Goal: Task Accomplishment & Management: Manage account settings

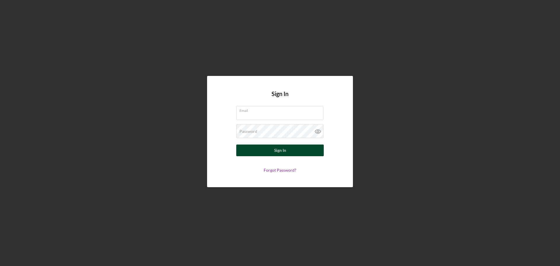
type input "[EMAIL_ADDRESS][DOMAIN_NAME]"
click at [288, 149] on button "Sign In" at bounding box center [279, 150] width 87 height 12
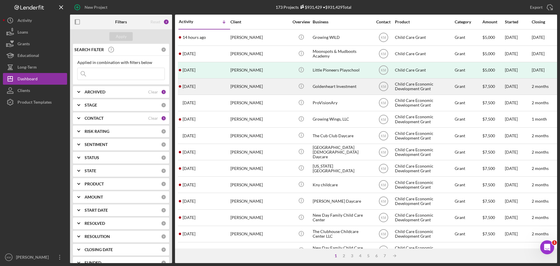
click at [327, 84] on div "Goldenheart Investment" at bounding box center [342, 86] width 58 height 15
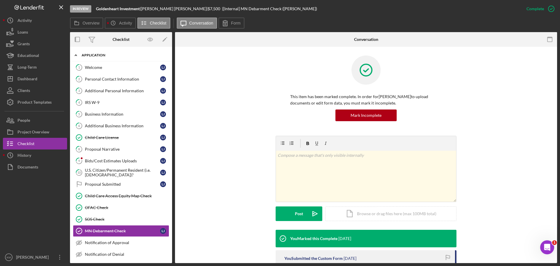
click at [76, 55] on polyline at bounding box center [76, 55] width 2 height 1
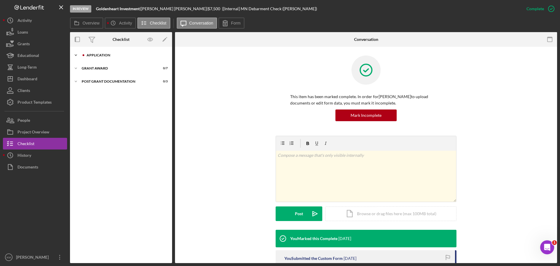
click at [77, 53] on icon "Icon/Expander" at bounding box center [76, 55] width 12 height 12
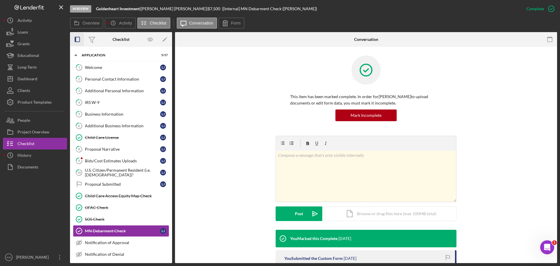
click at [80, 39] on rect "button" at bounding box center [77, 39] width 5 height 5
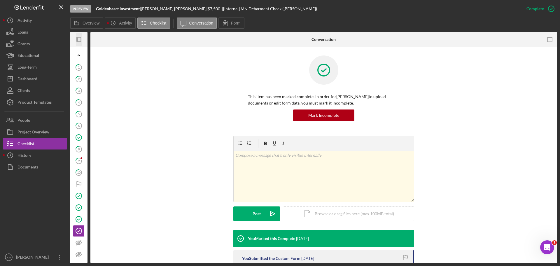
click at [76, 39] on icon "Icon/Panel Side Expand" at bounding box center [78, 39] width 13 height 13
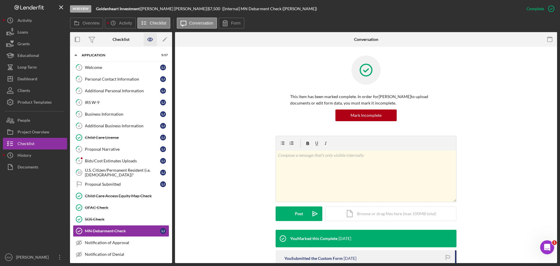
click at [151, 41] on icon "button" at bounding box center [150, 39] width 13 height 13
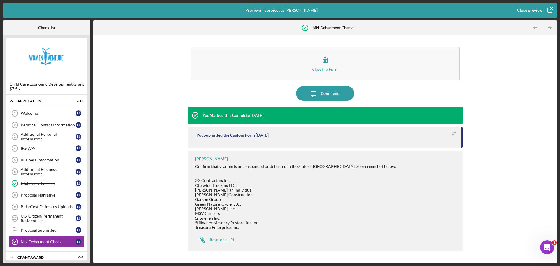
scroll to position [20, 0]
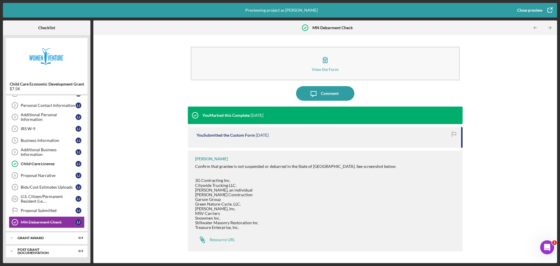
click at [550, 10] on icon "button" at bounding box center [549, 10] width 15 height 15
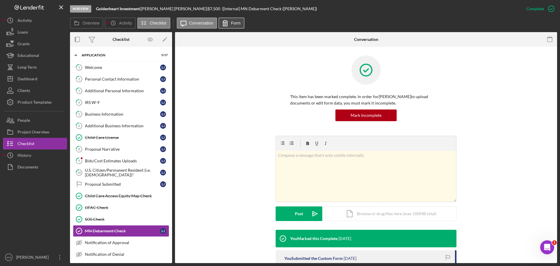
click at [228, 25] on icon at bounding box center [225, 23] width 15 height 15
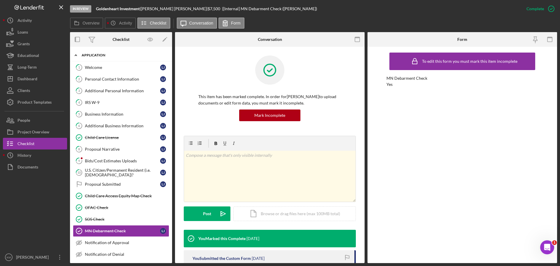
click at [103, 57] on div "Icon/Expander Application 5 / 17" at bounding box center [121, 55] width 102 height 12
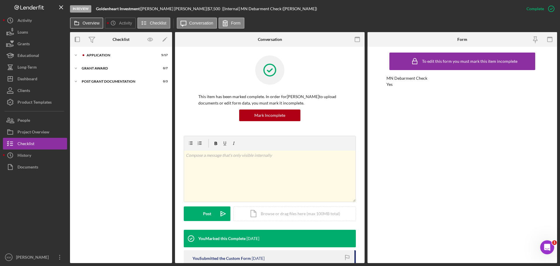
click at [91, 22] on label "Overview" at bounding box center [91, 23] width 17 height 5
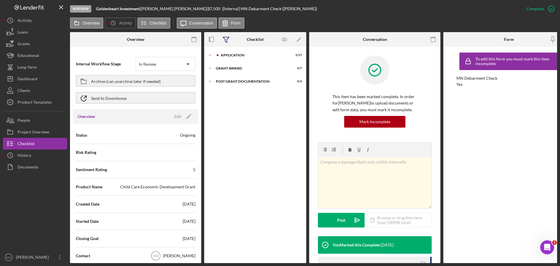
click at [228, 38] on icon at bounding box center [226, 40] width 6 height 6
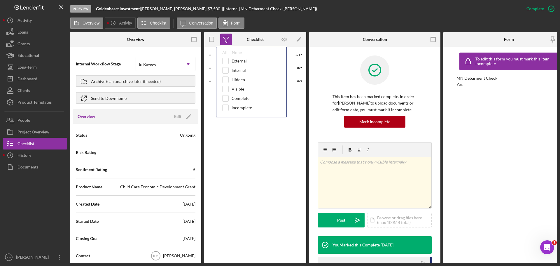
click at [228, 38] on icon at bounding box center [226, 40] width 6 height 6
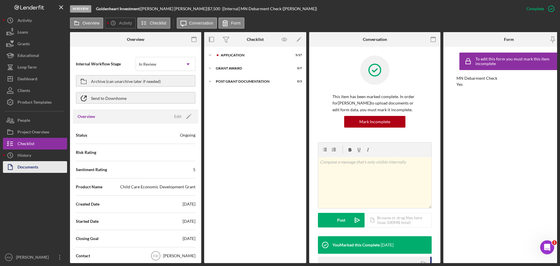
click at [47, 165] on button "Documents" at bounding box center [35, 167] width 64 height 12
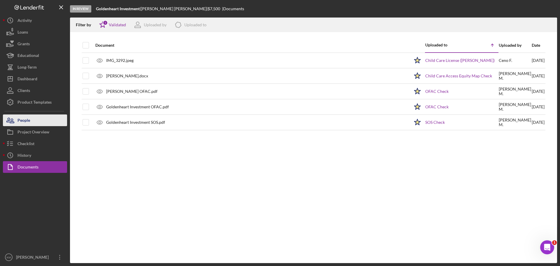
click at [29, 123] on div "People" at bounding box center [23, 120] width 13 height 13
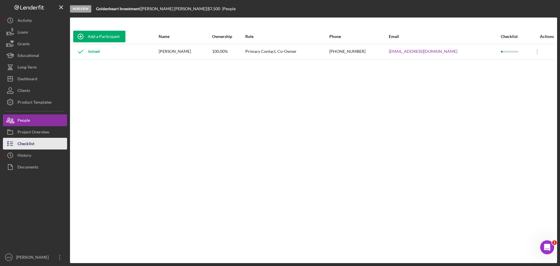
click at [31, 143] on div "Checklist" at bounding box center [25, 144] width 17 height 13
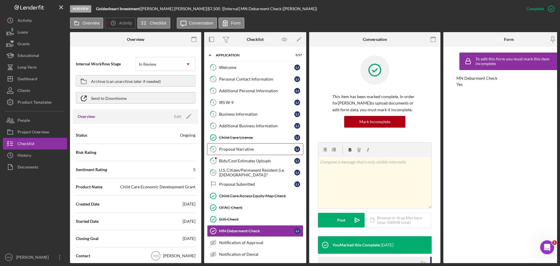
scroll to position [29, 0]
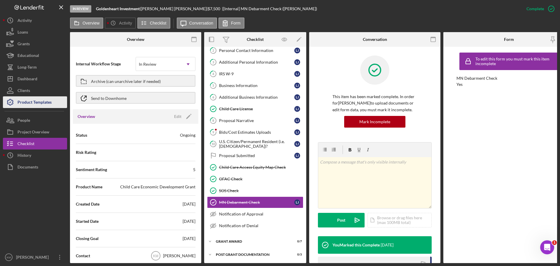
click at [35, 103] on div "Product Templates" at bounding box center [34, 102] width 34 height 13
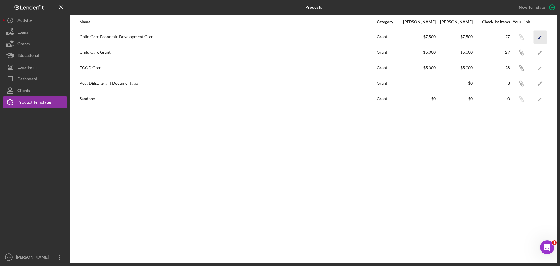
click at [541, 36] on icon "Icon/Edit" at bounding box center [540, 36] width 13 height 13
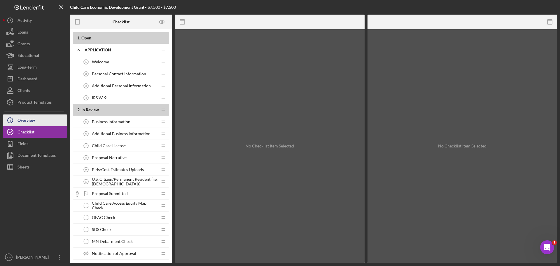
click at [30, 121] on div "Overview" at bounding box center [25, 120] width 17 height 13
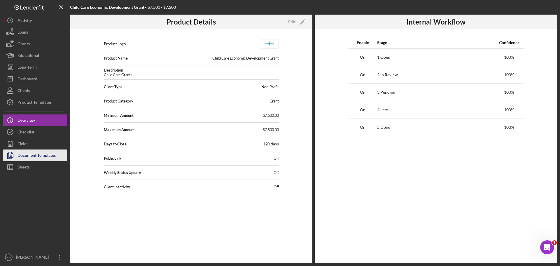
click at [46, 158] on div "Document Templates" at bounding box center [36, 155] width 38 height 13
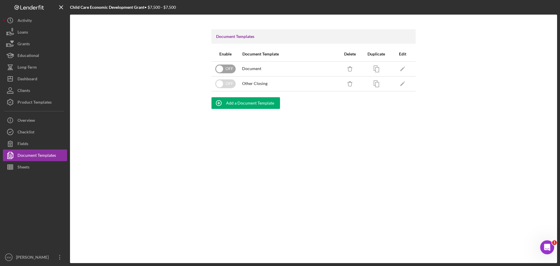
click at [231, 68] on input "checkbox" at bounding box center [225, 68] width 20 height 9
checkbox input "true"
click at [231, 82] on input "checkbox" at bounding box center [225, 83] width 20 height 9
checkbox input "true"
click at [28, 79] on div "Dashboard" at bounding box center [27, 79] width 20 height 13
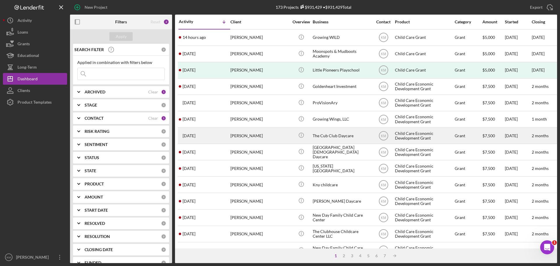
click at [334, 136] on div "The Cub Club Daycare" at bounding box center [342, 135] width 58 height 15
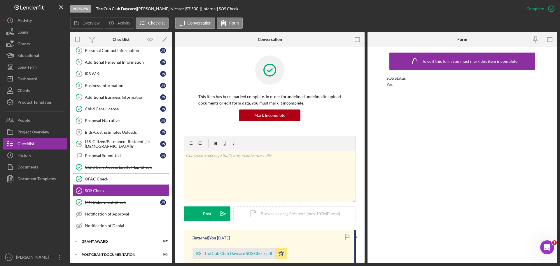
scroll to position [29, 0]
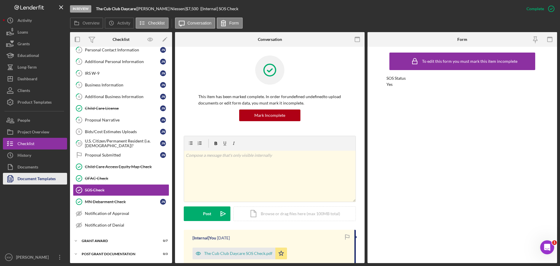
click at [24, 178] on div "Document Templates" at bounding box center [36, 179] width 38 height 13
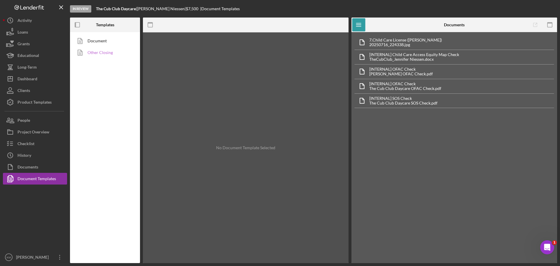
click at [101, 54] on link "Other Closing" at bounding box center [103, 53] width 61 height 12
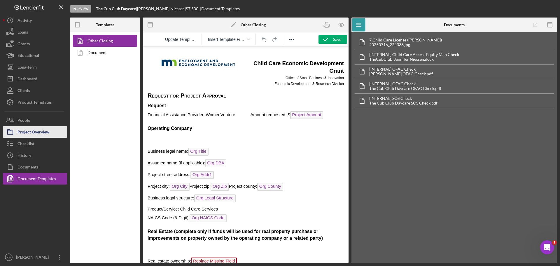
click at [28, 131] on div "Project Overview" at bounding box center [33, 132] width 32 height 13
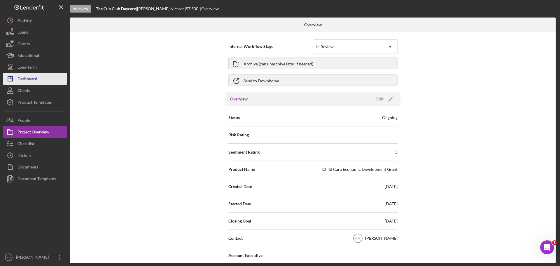
click at [29, 76] on div "Dashboard" at bounding box center [27, 79] width 20 height 13
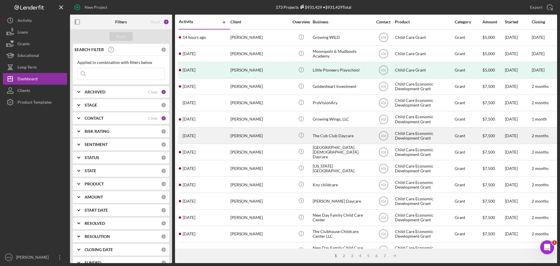
click at [276, 133] on div "[PERSON_NAME]" at bounding box center [259, 135] width 58 height 15
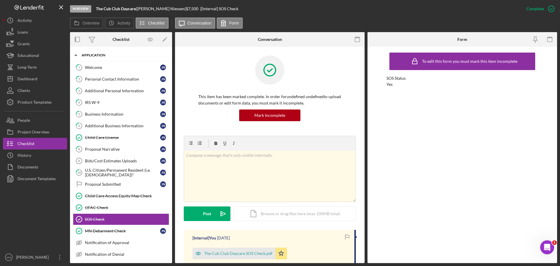
click at [73, 54] on icon "Icon/Expander" at bounding box center [76, 55] width 12 height 12
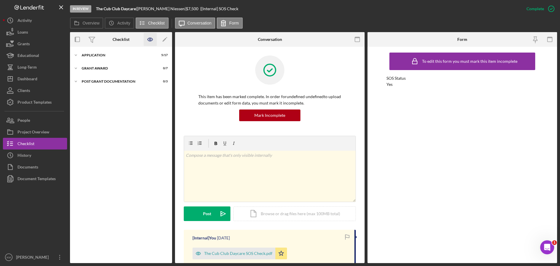
click at [149, 37] on icon "button" at bounding box center [150, 39] width 13 height 13
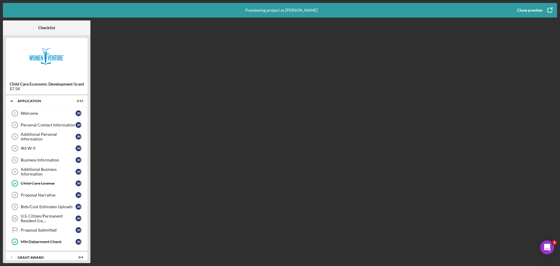
click at [550, 11] on icon "button" at bounding box center [549, 10] width 15 height 15
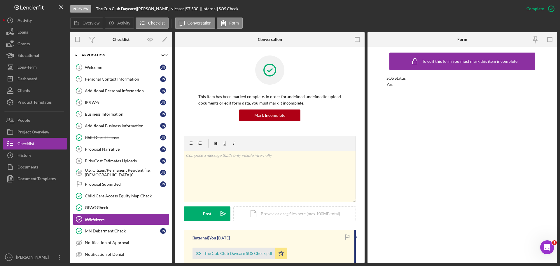
scroll to position [29, 0]
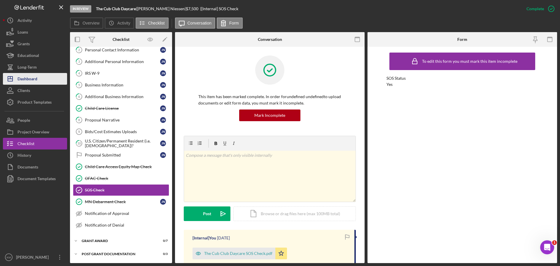
click at [31, 79] on div "Dashboard" at bounding box center [27, 79] width 20 height 13
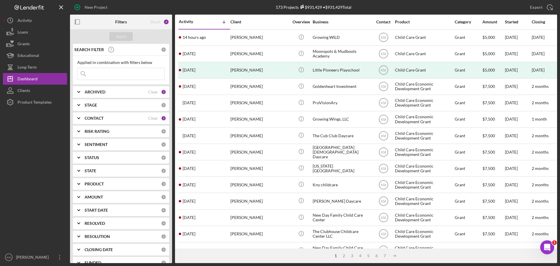
click at [77, 198] on icon "Icon/Expander" at bounding box center [78, 197] width 15 height 15
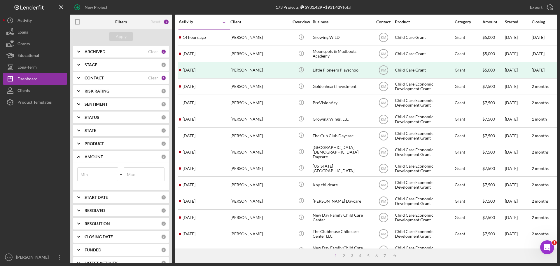
scroll to position [50, 0]
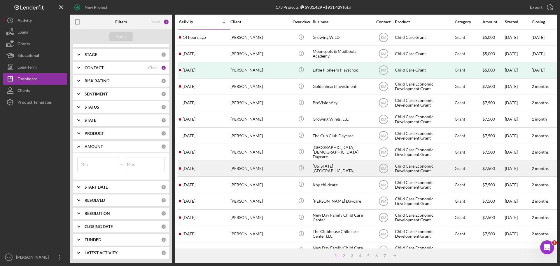
click at [283, 169] on div "[PERSON_NAME]" at bounding box center [259, 167] width 58 height 15
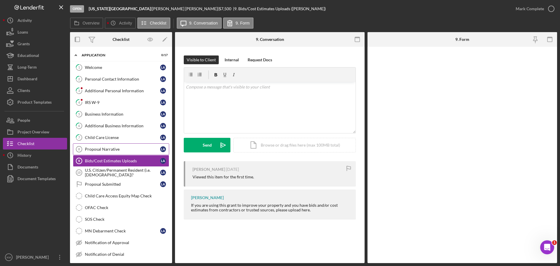
click at [101, 147] on div "Proposal Narrative" at bounding box center [122, 149] width 75 height 5
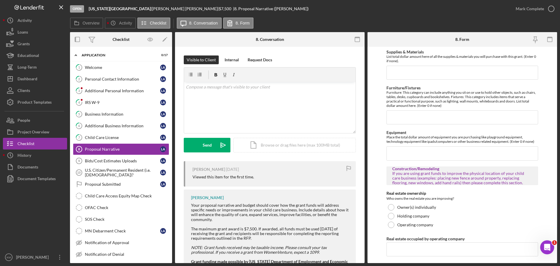
scroll to position [262, 0]
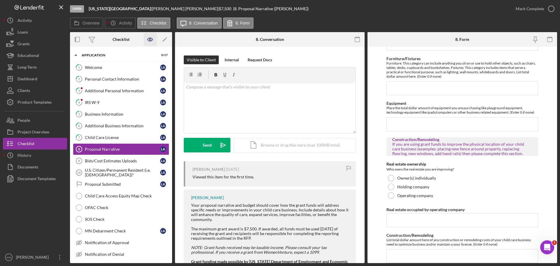
click at [149, 41] on icon "button" at bounding box center [150, 39] width 13 height 13
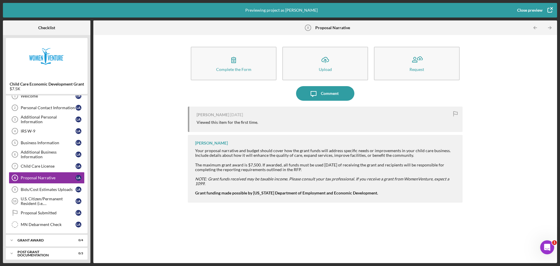
scroll to position [17, 0]
click at [548, 28] on icon "Icon/Table Pagination Arrow" at bounding box center [549, 27] width 13 height 13
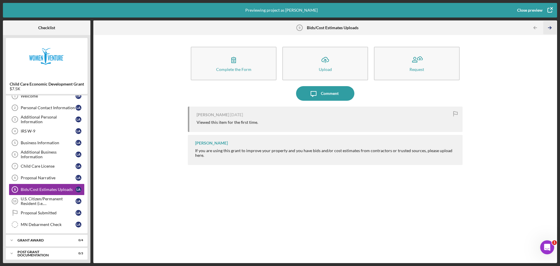
click at [548, 28] on icon "Icon/Table Pagination Arrow" at bounding box center [549, 27] width 13 height 13
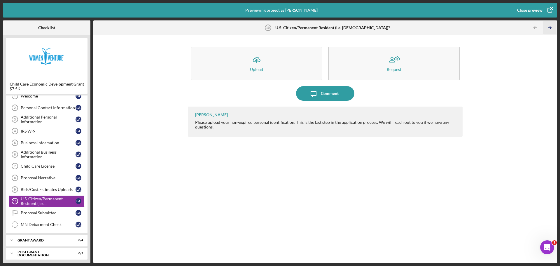
click at [548, 28] on icon "Icon/Table Pagination Arrow" at bounding box center [549, 27] width 13 height 13
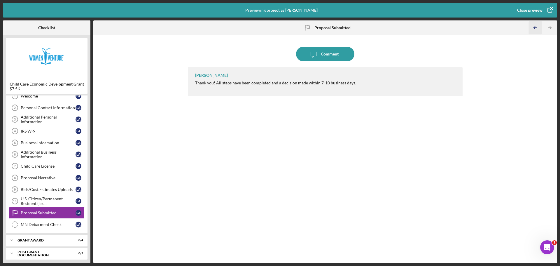
click at [538, 28] on icon "Icon/Table Pagination Arrow" at bounding box center [535, 27] width 13 height 13
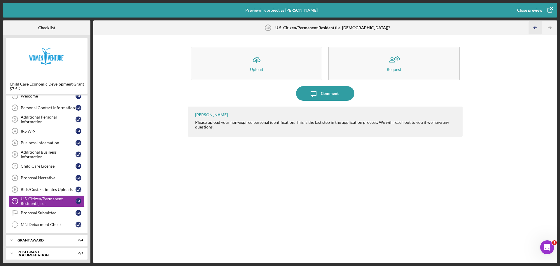
click at [538, 28] on icon "Icon/Table Pagination Arrow" at bounding box center [535, 27] width 13 height 13
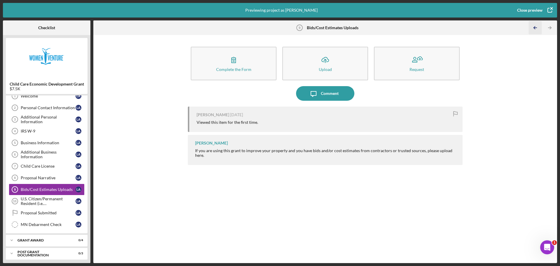
click at [538, 28] on icon "Icon/Table Pagination Arrow" at bounding box center [535, 27] width 13 height 13
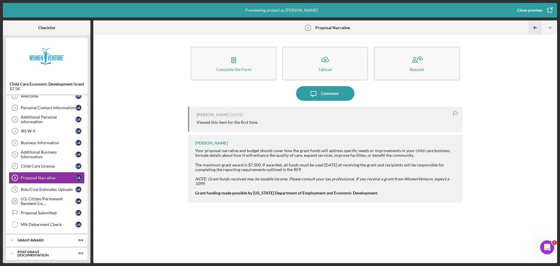
click at [538, 28] on icon "Icon/Table Pagination Arrow" at bounding box center [535, 27] width 13 height 13
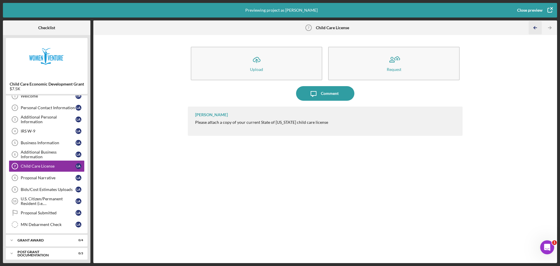
click at [538, 28] on icon "Icon/Table Pagination Arrow" at bounding box center [535, 27] width 13 height 13
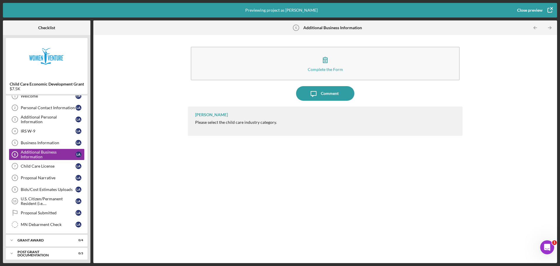
click at [551, 11] on icon "button" at bounding box center [549, 10] width 15 height 15
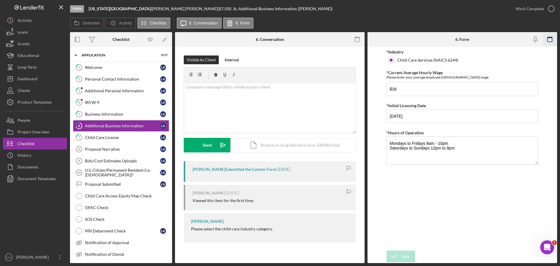
click at [549, 39] on icon "button" at bounding box center [549, 39] width 13 height 13
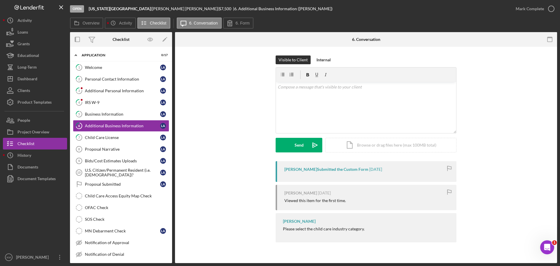
click at [549, 39] on icon "button" at bounding box center [549, 39] width 13 height 13
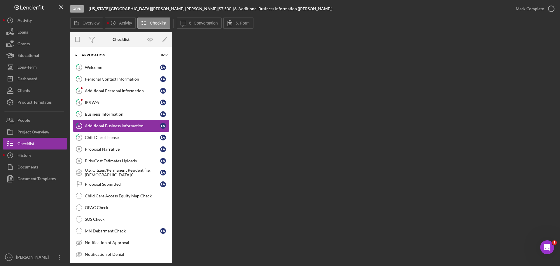
click at [113, 124] on div "Additional Business Information" at bounding box center [122, 125] width 75 height 5
click at [105, 115] on div "Business Information" at bounding box center [122, 114] width 75 height 5
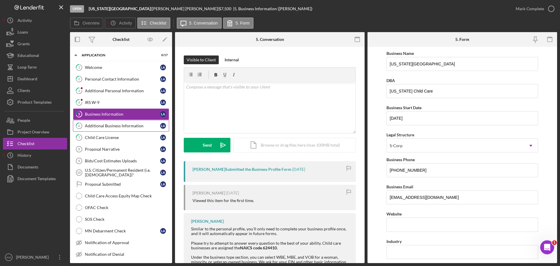
click at [117, 125] on div "Additional Business Information" at bounding box center [122, 125] width 75 height 5
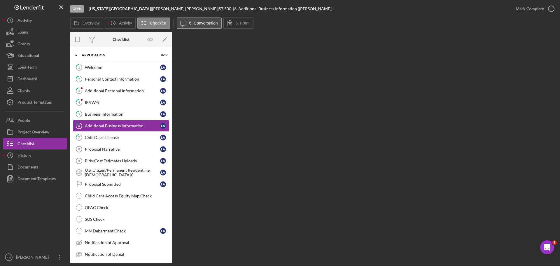
drag, startPoint x: 201, startPoint y: 22, endPoint x: 219, endPoint y: 22, distance: 18.7
click at [200, 22] on label "6. Conversation" at bounding box center [203, 23] width 29 height 5
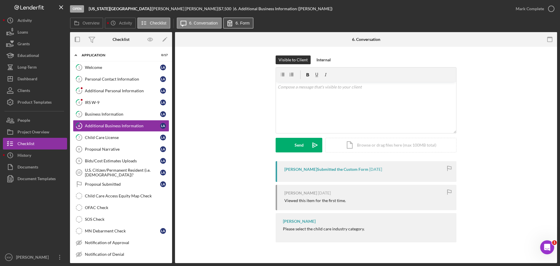
click at [231, 21] on icon at bounding box center [230, 23] width 4 height 6
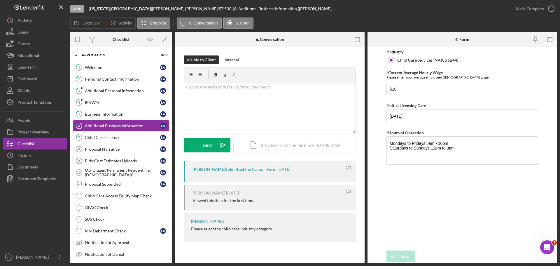
drag, startPoint x: 127, startPoint y: 112, endPoint x: 170, endPoint y: 83, distance: 51.0
click at [127, 112] on div "Business Information" at bounding box center [122, 114] width 75 height 5
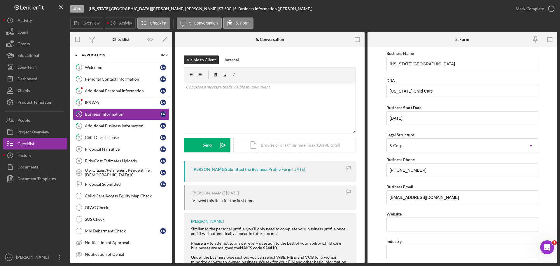
click at [113, 99] on link "4 IRS W-9 L A" at bounding box center [121, 103] width 96 height 12
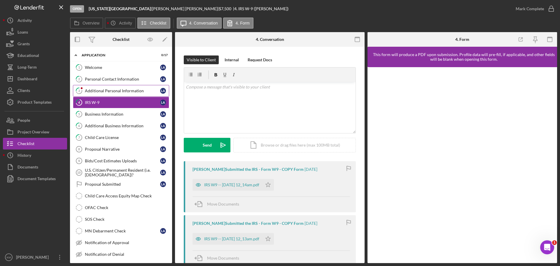
click at [109, 93] on div "Additional Personal Information" at bounding box center [122, 90] width 75 height 5
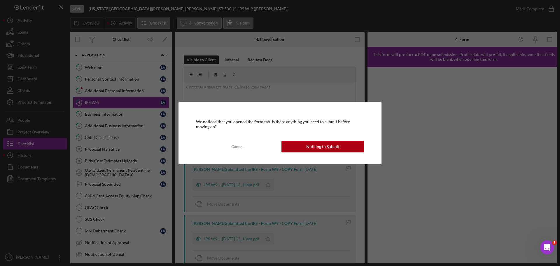
drag, startPoint x: 246, startPoint y: 147, endPoint x: 265, endPoint y: 145, distance: 19.1
click at [246, 147] on button "Cancel" at bounding box center [237, 147] width 83 height 12
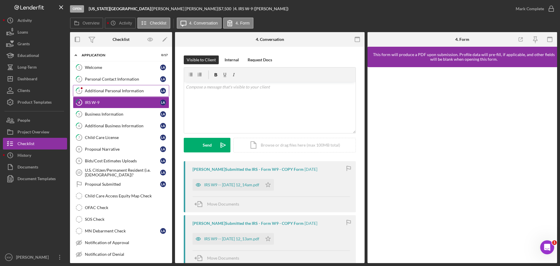
click at [111, 89] on div "Additional Personal Information" at bounding box center [122, 90] width 75 height 5
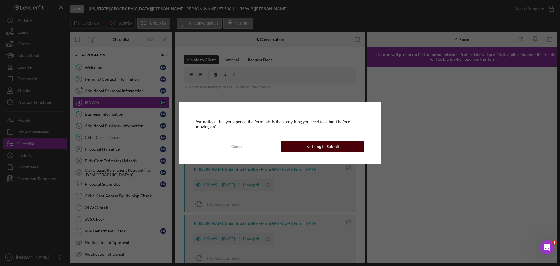
click at [317, 148] on div "Nothing to Submit" at bounding box center [322, 147] width 33 height 12
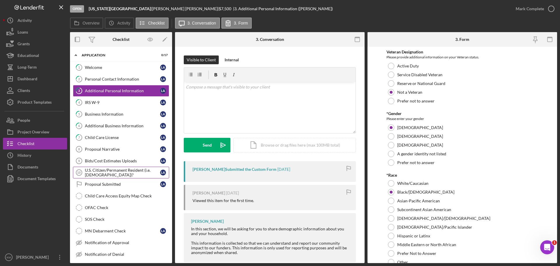
scroll to position [29, 0]
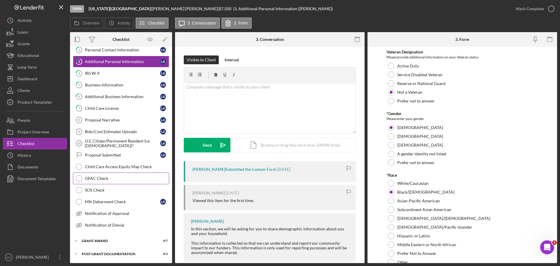
click at [99, 176] on div "OFAC Check" at bounding box center [127, 178] width 84 height 5
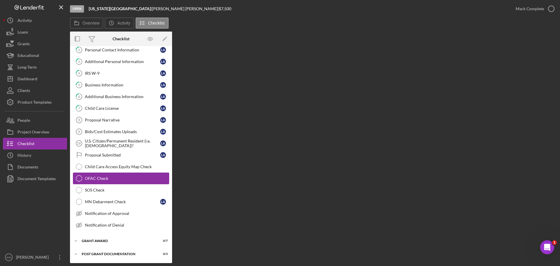
scroll to position [29, 0]
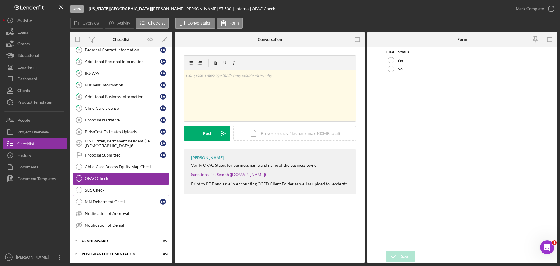
click at [87, 190] on div "SOS Check" at bounding box center [127, 189] width 84 height 5
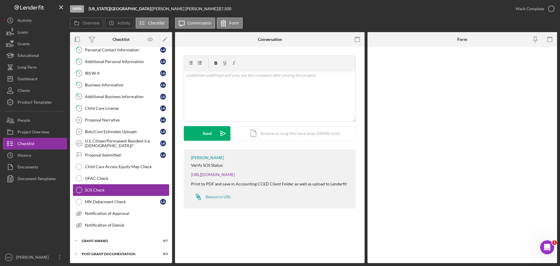
scroll to position [29, 0]
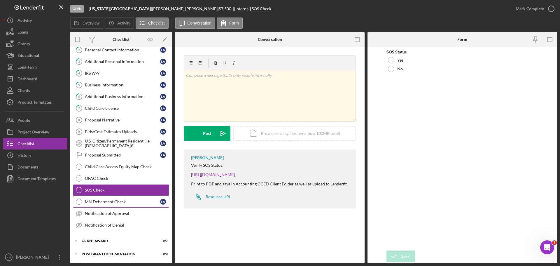
click at [117, 205] on link "MN Debarment Check MN Debarment Check L A" at bounding box center [121, 202] width 96 height 12
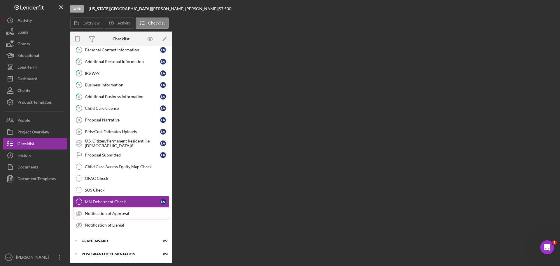
scroll to position [29, 0]
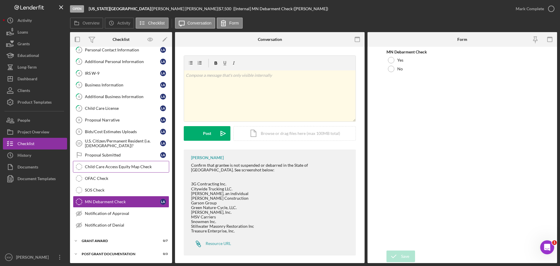
click at [113, 165] on div "Child Care Access Equity Map Check" at bounding box center [127, 166] width 84 height 5
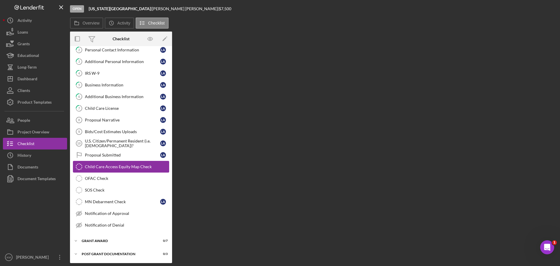
scroll to position [29, 0]
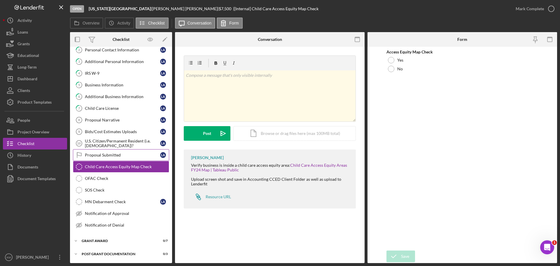
click at [116, 158] on link "Proposal Submitted Proposal Submitted L A" at bounding box center [121, 155] width 96 height 12
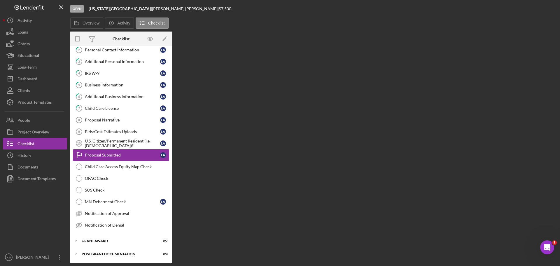
scroll to position [29, 0]
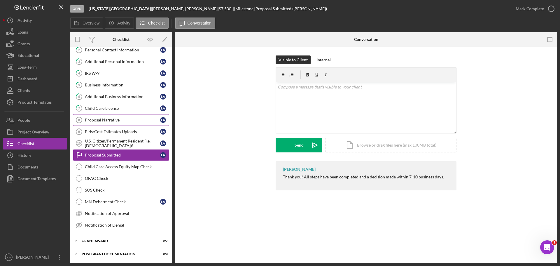
drag, startPoint x: 108, startPoint y: 117, endPoint x: 131, endPoint y: 119, distance: 23.1
click at [108, 118] on link "Proposal Narrative 8 Proposal Narrative L A" at bounding box center [121, 120] width 96 height 12
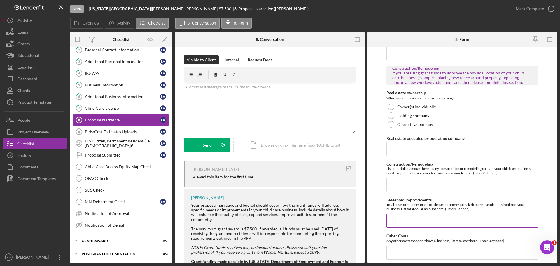
scroll to position [324, 0]
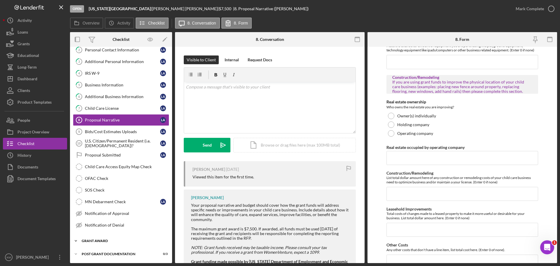
click at [105, 241] on div "Grant Award" at bounding box center [123, 240] width 83 height 3
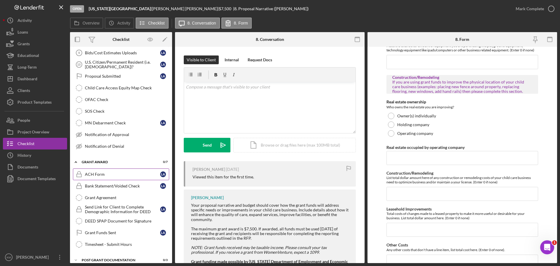
scroll to position [114, 0]
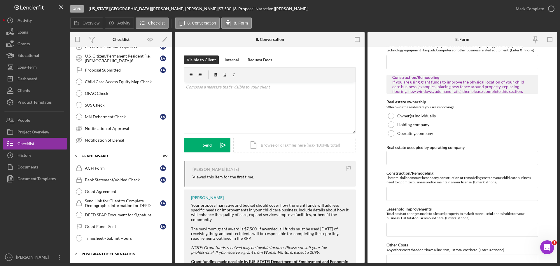
click at [89, 253] on div "Post Grant Documentation" at bounding box center [123, 253] width 83 height 3
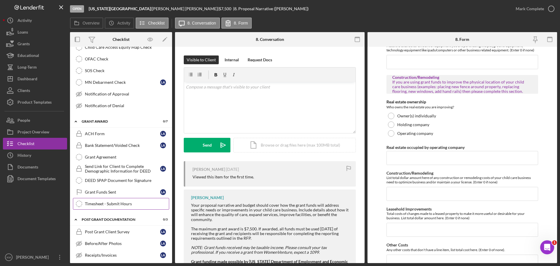
scroll to position [152, 0]
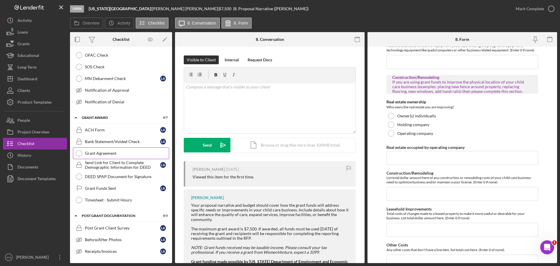
click at [99, 154] on div "Grant Agreement" at bounding box center [127, 153] width 84 height 5
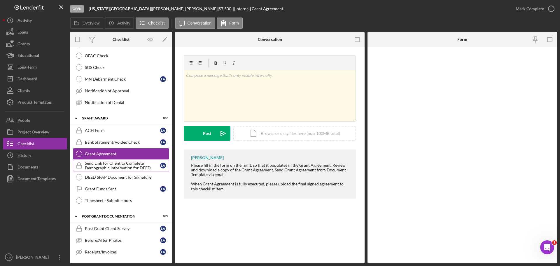
scroll to position [152, 0]
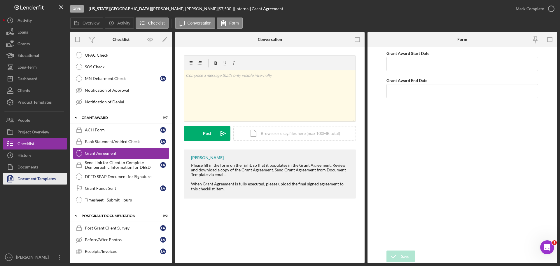
click at [41, 179] on div "Document Templates" at bounding box center [36, 179] width 38 height 13
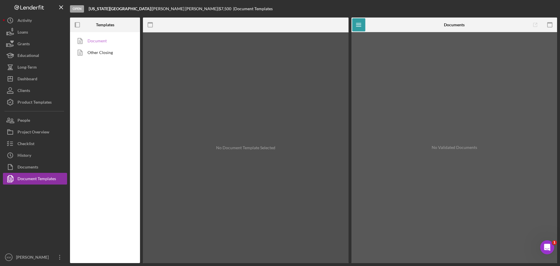
click at [102, 40] on link "Document" at bounding box center [103, 41] width 61 height 12
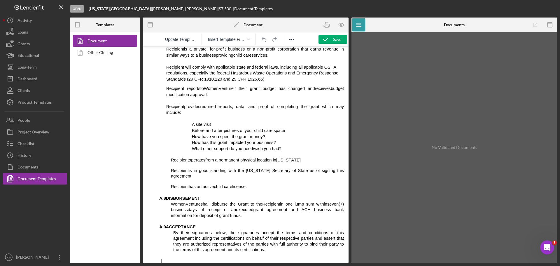
scroll to position [379, 0]
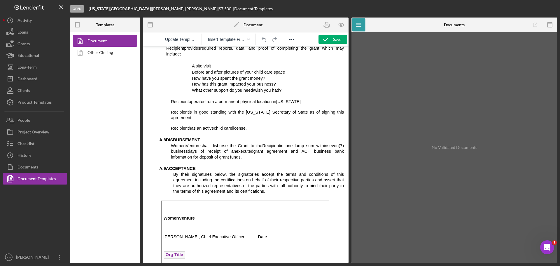
drag, startPoint x: 215, startPoint y: 146, endPoint x: 301, endPoint y: 148, distance: 86.0
click at [301, 148] on p "WomenVenture shall disburse the Grant to the Recipient in one lump sum within s…" at bounding box center [251, 151] width 185 height 17
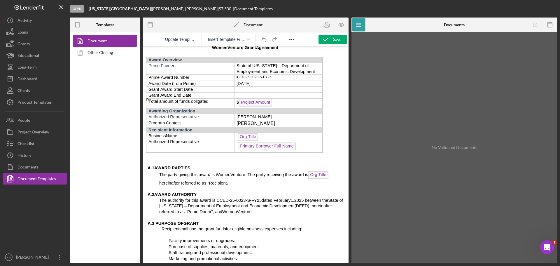
scroll to position [0, 0]
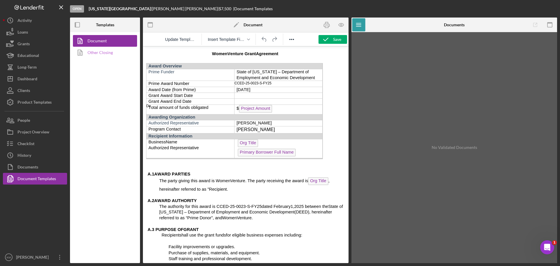
click at [113, 51] on link "Other Closing" at bounding box center [103, 53] width 61 height 12
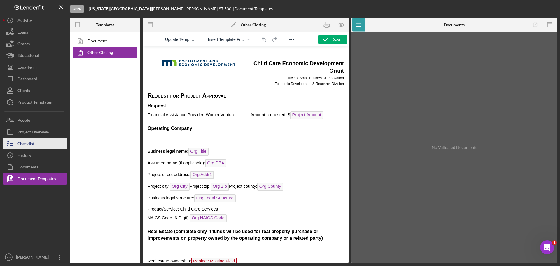
click at [40, 145] on button "Checklist" at bounding box center [35, 144] width 64 height 12
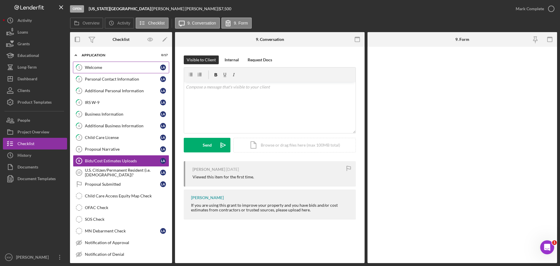
scroll to position [6, 0]
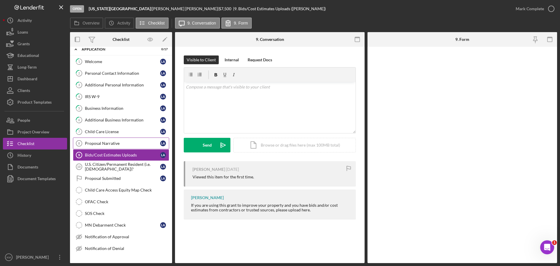
click at [108, 140] on link "Proposal Narrative 8 Proposal Narrative L A" at bounding box center [121, 143] width 96 height 12
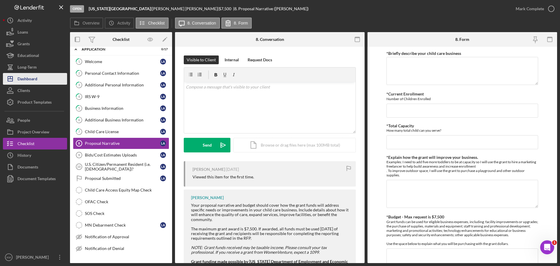
click at [32, 76] on div "Dashboard" at bounding box center [27, 79] width 20 height 13
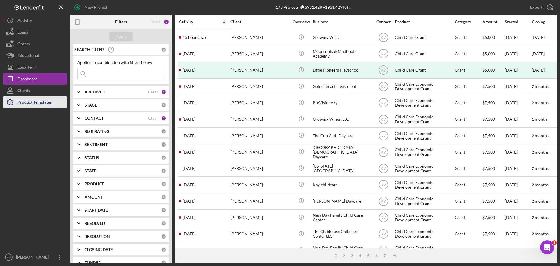
click at [36, 102] on div "Product Templates" at bounding box center [34, 102] width 34 height 13
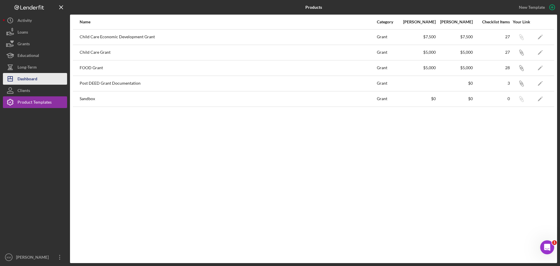
click at [34, 75] on div "Dashboard" at bounding box center [27, 79] width 20 height 13
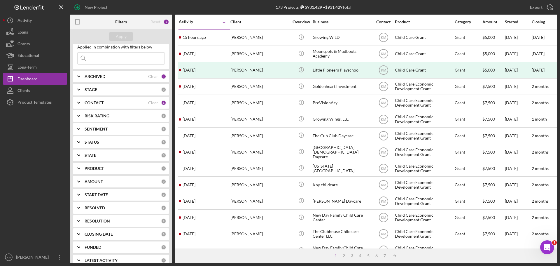
scroll to position [23, 0]
